Goal: Find specific page/section

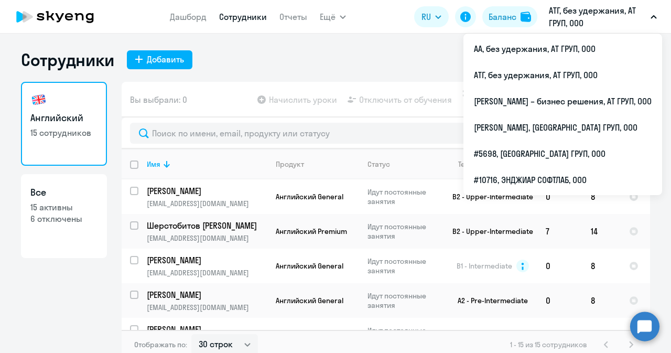
select select "30"
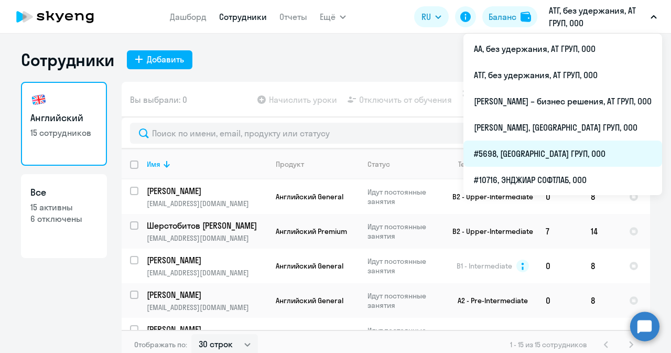
click at [496, 151] on li "#5698, [GEOGRAPHIC_DATA] ГРУП, ООО" at bounding box center [563, 154] width 199 height 26
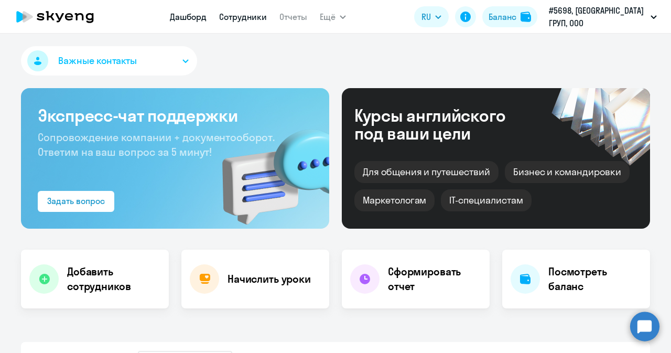
click at [243, 16] on link "Сотрудники" at bounding box center [243, 17] width 48 height 10
select select "30"
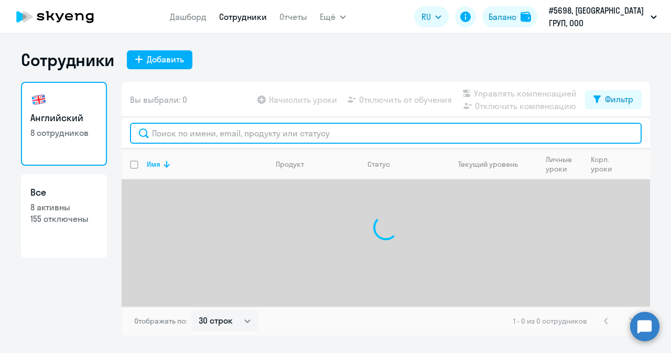
click at [188, 135] on input "text" at bounding box center [386, 133] width 512 height 21
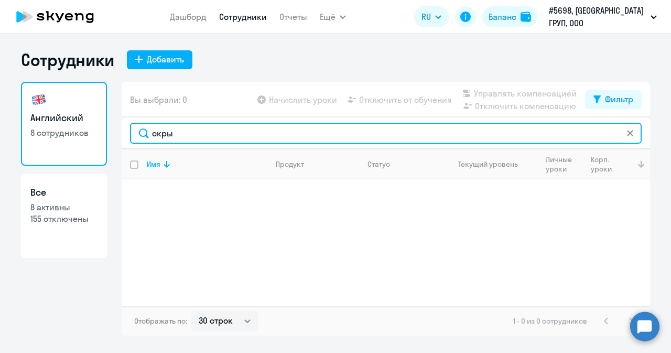
type input "скры"
